Goal: Information Seeking & Learning: Learn about a topic

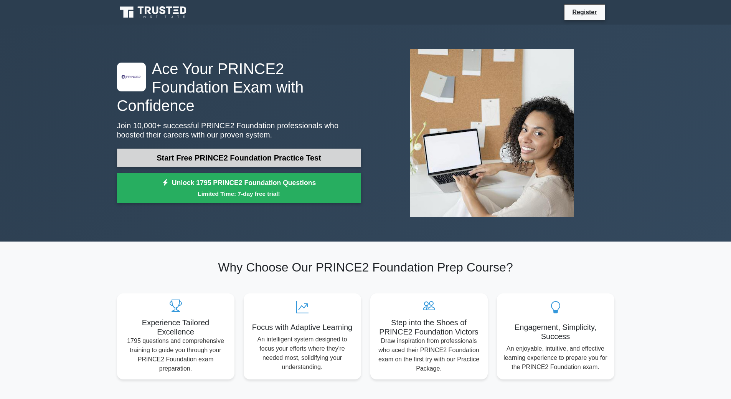
click at [259, 149] on link "Start Free PRINCE2 Foundation Practice Test" at bounding box center [239, 158] width 244 height 18
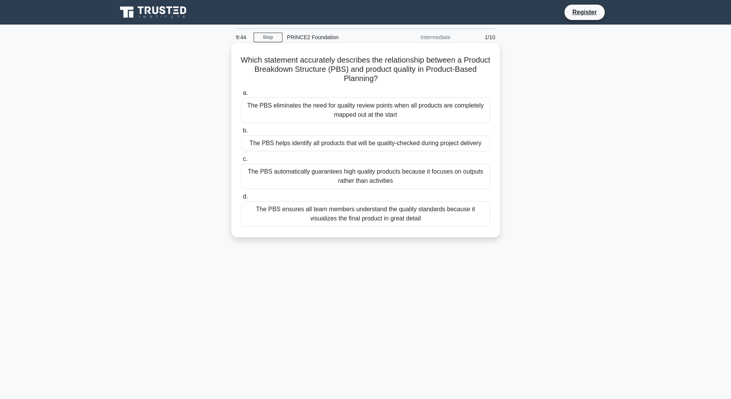
click at [315, 117] on div "The PBS eliminates the need for quality review points when all products are com…" at bounding box center [365, 109] width 249 height 25
click at [241, 96] on input "a. The PBS eliminates the need for quality review points when all products are …" at bounding box center [241, 93] width 0 height 5
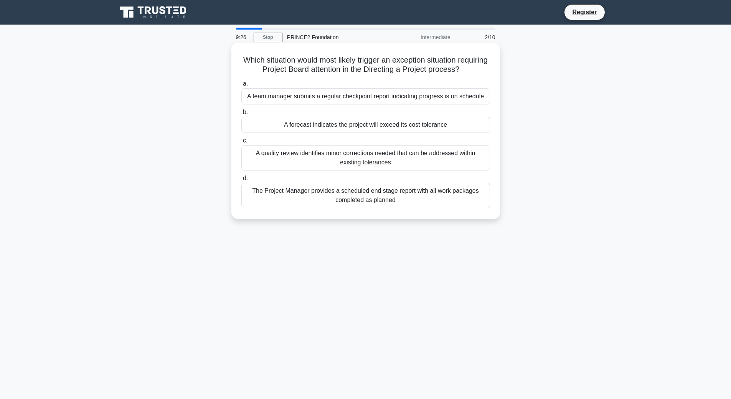
click at [420, 125] on div "A forecast indicates the project will exceed its cost tolerance" at bounding box center [365, 125] width 249 height 16
click at [241, 115] on input "b. A forecast indicates the project will exceed its cost tolerance" at bounding box center [241, 112] width 0 height 5
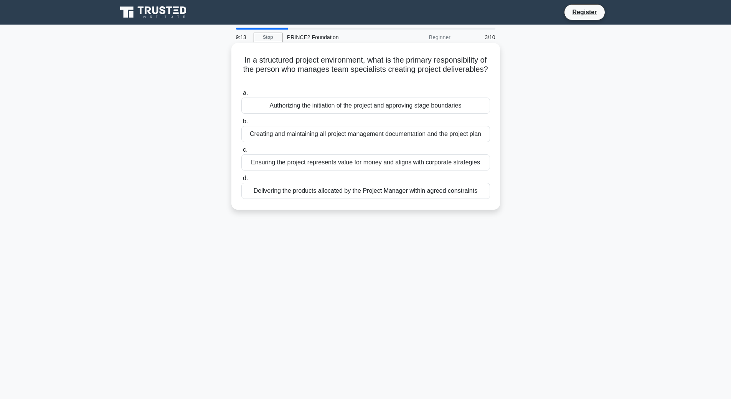
click at [401, 72] on h5 "In a structured project environment, what is the primary responsibility of the …" at bounding box center [366, 69] width 250 height 28
click at [379, 192] on div "Delivering the products allocated by the Project Manager within agreed constrai…" at bounding box center [365, 191] width 249 height 16
click at [241, 181] on input "d. Delivering the products allocated by the Project Manager within agreed const…" at bounding box center [241, 178] width 0 height 5
click at [368, 190] on div "To confirm the project remains viable before committing to the next stage" at bounding box center [365, 191] width 249 height 16
click at [241, 181] on input "d. To confirm the project remains viable before committing to the next stage" at bounding box center [241, 178] width 0 height 5
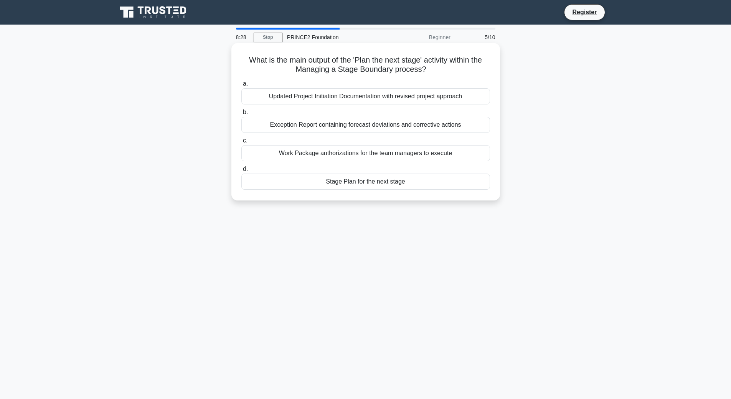
click at [364, 181] on div "Stage Plan for the next stage" at bounding box center [365, 181] width 249 height 16
click at [241, 172] on input "d. Stage Plan for the next stage" at bounding box center [241, 169] width 0 height 5
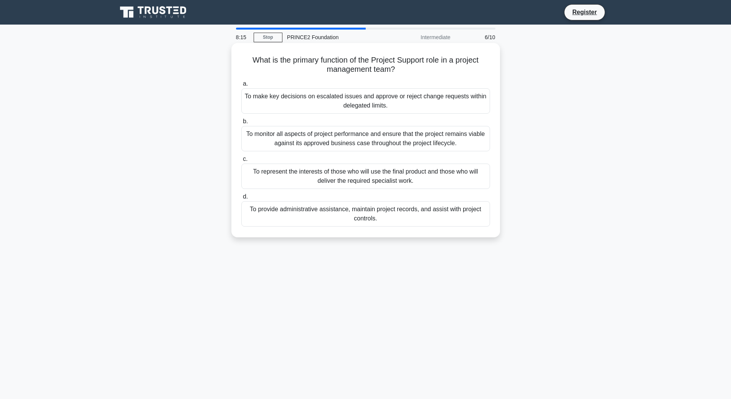
click at [388, 214] on div "To provide administrative assistance, maintain project records, and assist with…" at bounding box center [365, 213] width 249 height 25
click at [241, 199] on input "d. To provide administrative assistance, maintain project records, and assist w…" at bounding box center [241, 196] width 0 height 5
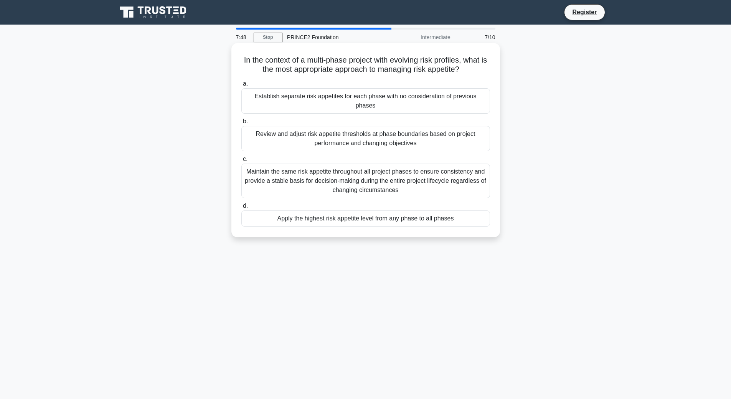
click at [394, 126] on div "Review and adjust risk appetite thresholds at phase boundaries based on project…" at bounding box center [365, 138] width 249 height 25
click at [241, 124] on input "b. Review and adjust risk appetite thresholds at phase boundaries based on proj…" at bounding box center [241, 121] width 0 height 5
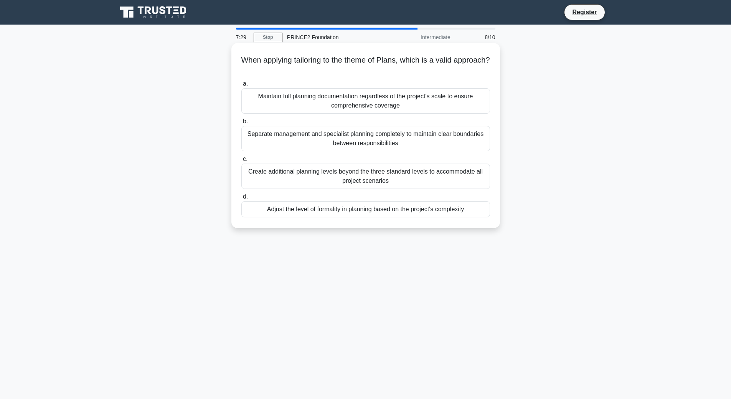
click at [391, 210] on div "Adjust the level of formality in planning based on the project's complexity" at bounding box center [365, 209] width 249 height 16
click at [241, 199] on input "d. Adjust the level of formality in planning based on the project's complexity" at bounding box center [241, 196] width 0 height 5
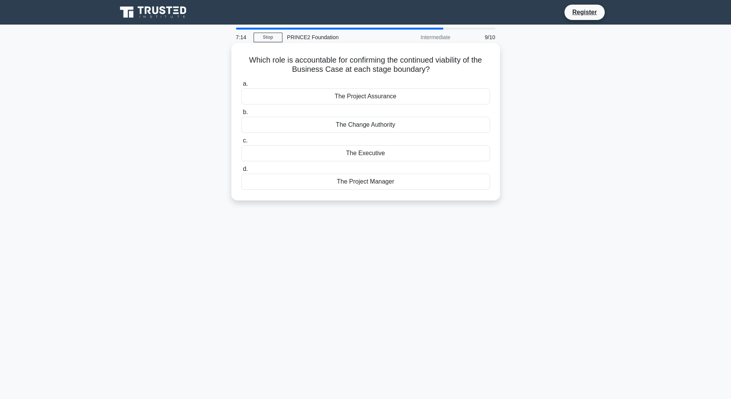
click at [369, 152] on div "The Executive" at bounding box center [365, 153] width 249 height 16
click at [241, 143] on input "c. The Executive" at bounding box center [241, 140] width 0 height 5
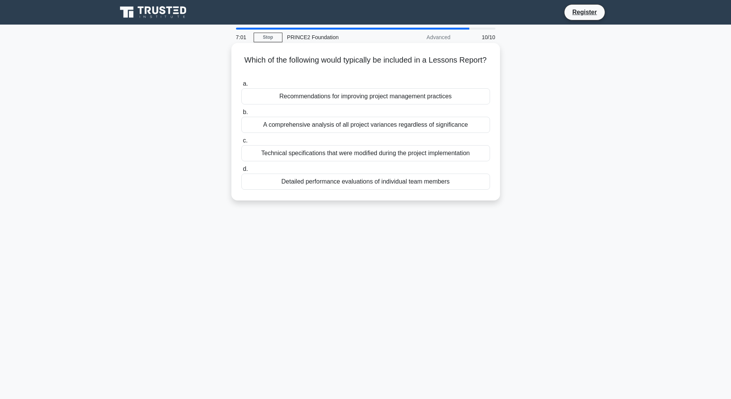
click at [370, 100] on div "Recommendations for improving project management practices" at bounding box center [365, 96] width 249 height 16
click at [241, 86] on input "a. Recommendations for improving project management practices" at bounding box center [241, 83] width 0 height 5
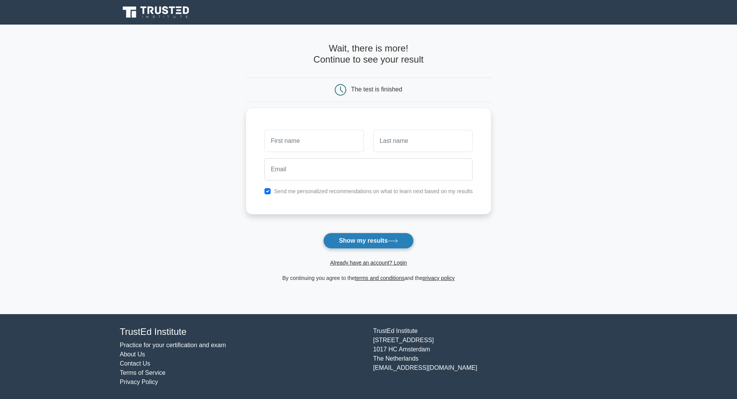
click at [393, 241] on icon at bounding box center [393, 241] width 10 height 4
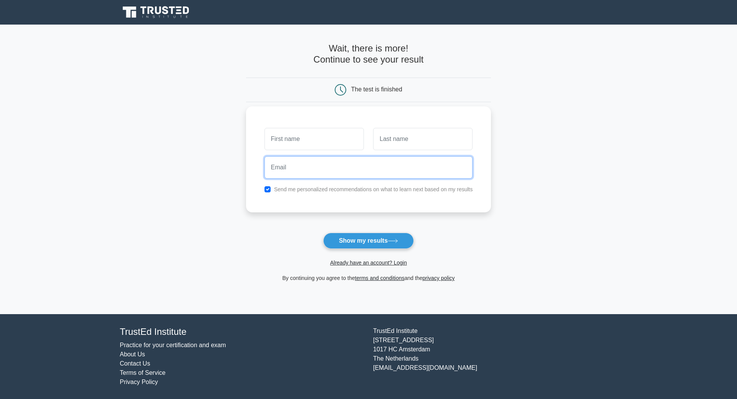
click at [385, 162] on input "email" at bounding box center [368, 167] width 208 height 22
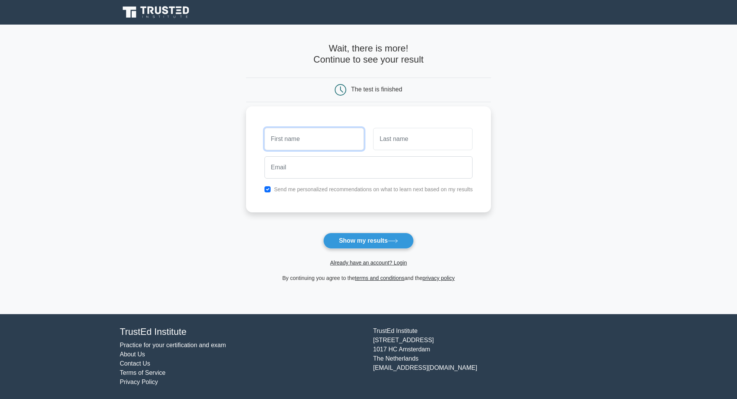
click at [315, 134] on input "text" at bounding box center [313, 139] width 99 height 22
type input "Big"
type input "Balls"
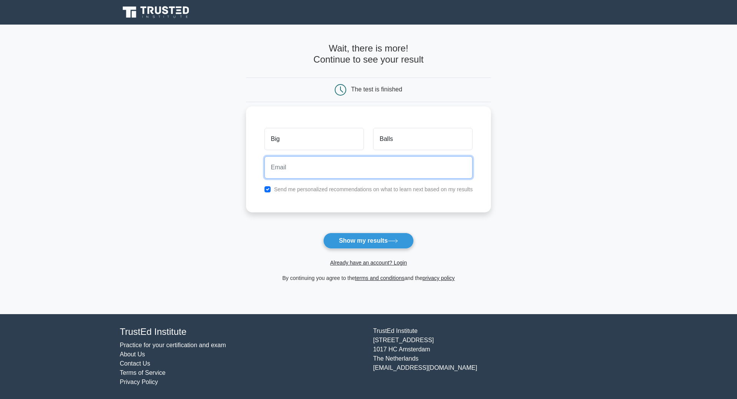
paste input "yegale8775@ishense.com"
type input "yegale8775@ishense.com"
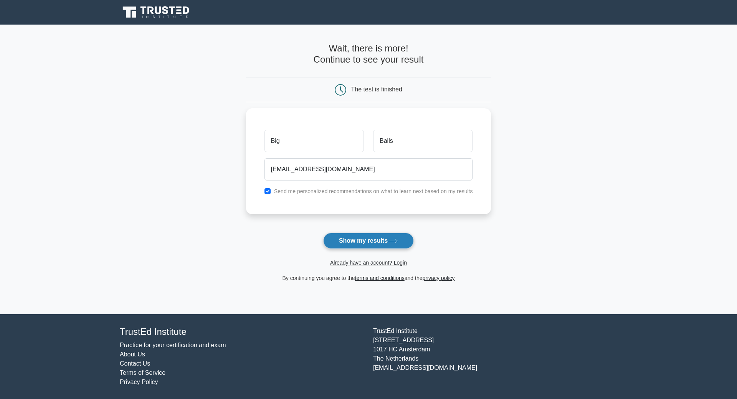
click at [348, 236] on button "Show my results" at bounding box center [368, 241] width 91 height 16
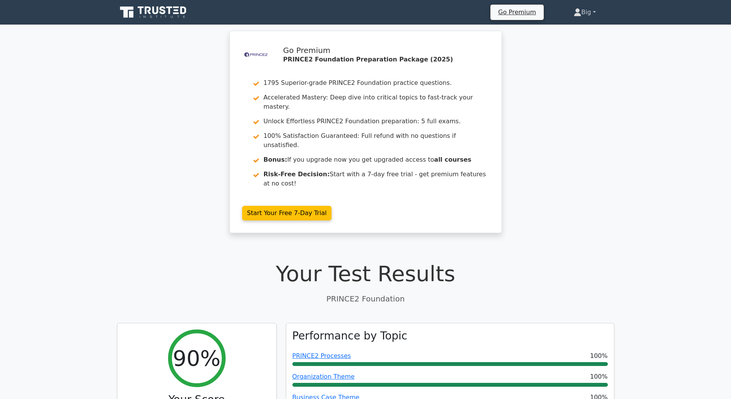
click at [591, 9] on link "Big" at bounding box center [584, 12] width 59 height 15
click at [575, 29] on link "Profile" at bounding box center [586, 30] width 61 height 12
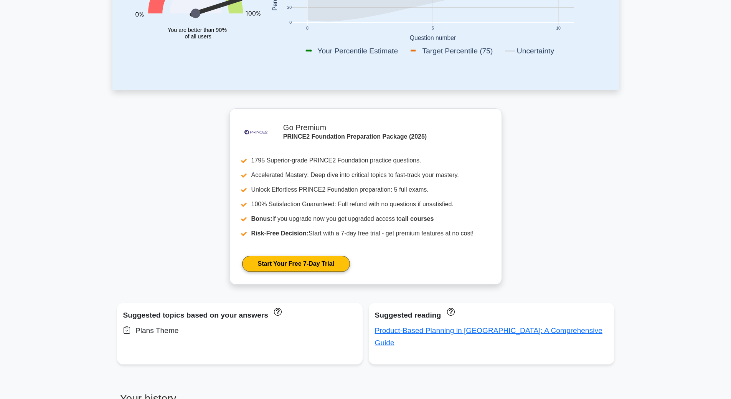
scroll to position [230, 0]
